Goal: Task Accomplishment & Management: Manage account settings

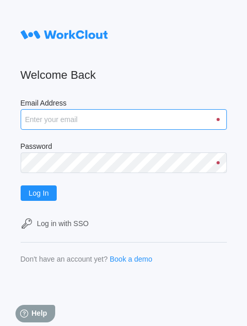
click at [77, 123] on input "Email Address" at bounding box center [124, 119] width 206 height 21
click at [106, 129] on input "Email Address" at bounding box center [124, 119] width 206 height 21
click at [107, 123] on input "Email Address" at bounding box center [124, 119] width 206 height 21
drag, startPoint x: 107, startPoint y: 123, endPoint x: 235, endPoint y: 41, distance: 151.8
click at [108, 122] on input "Email Address" at bounding box center [124, 119] width 206 height 21
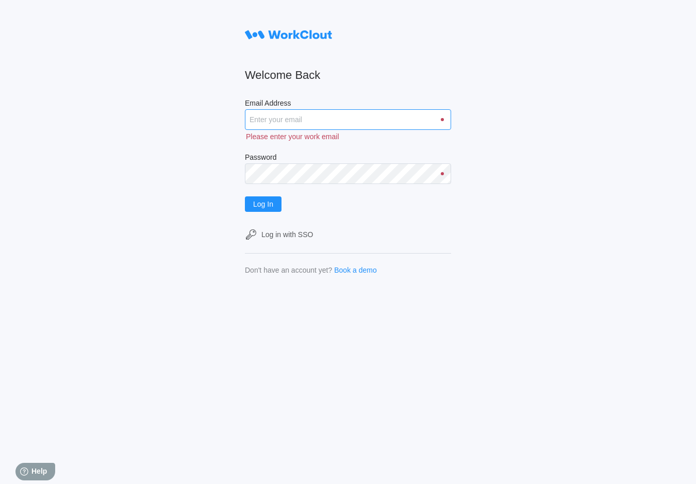
click at [428, 124] on input "Email Address" at bounding box center [348, 119] width 206 height 21
click at [465, 66] on div "Welcome Back Email Address Please enter your work email Password Log In Log in …" at bounding box center [348, 242] width 696 height 484
click at [328, 77] on h2 "Welcome Back" at bounding box center [348, 75] width 206 height 14
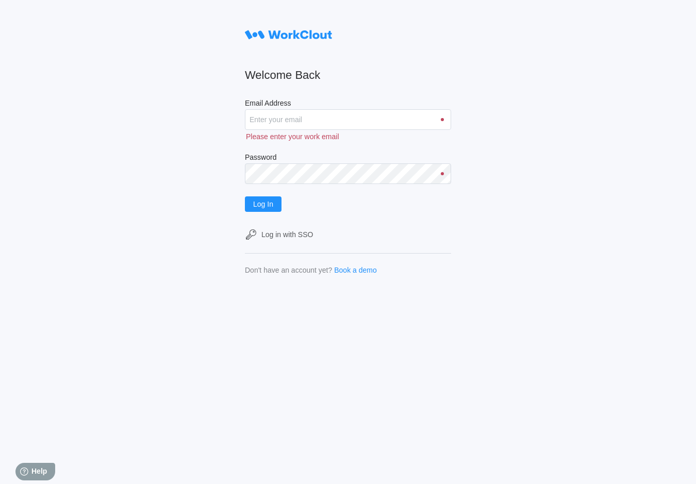
click at [381, 61] on form "Welcome Back Email Address Please enter your work email Password Log In Log in …" at bounding box center [348, 149] width 206 height 249
drag, startPoint x: 381, startPoint y: 61, endPoint x: 356, endPoint y: 82, distance: 32.2
click at [356, 75] on h2 "Welcome Back" at bounding box center [348, 75] width 206 height 14
click at [350, 126] on input "Email Address" at bounding box center [348, 119] width 206 height 21
